Goal: Transaction & Acquisition: Purchase product/service

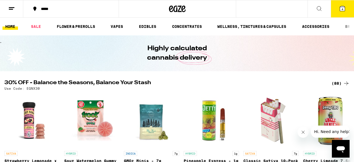
click at [337, 84] on div "(88)" at bounding box center [340, 83] width 18 height 7
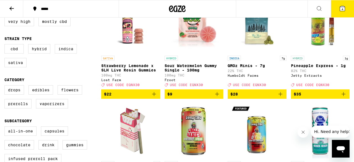
scroll to position [112, 0]
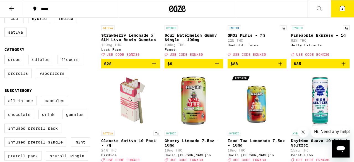
click at [51, 64] on label "Edibles" at bounding box center [40, 59] width 25 height 9
click at [6, 56] on input "Edibles" at bounding box center [6, 56] width 0 height 0
checkbox input "true"
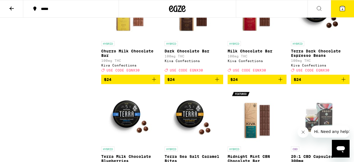
scroll to position [934, 0]
